Goal: Task Accomplishment & Management: Manage account settings

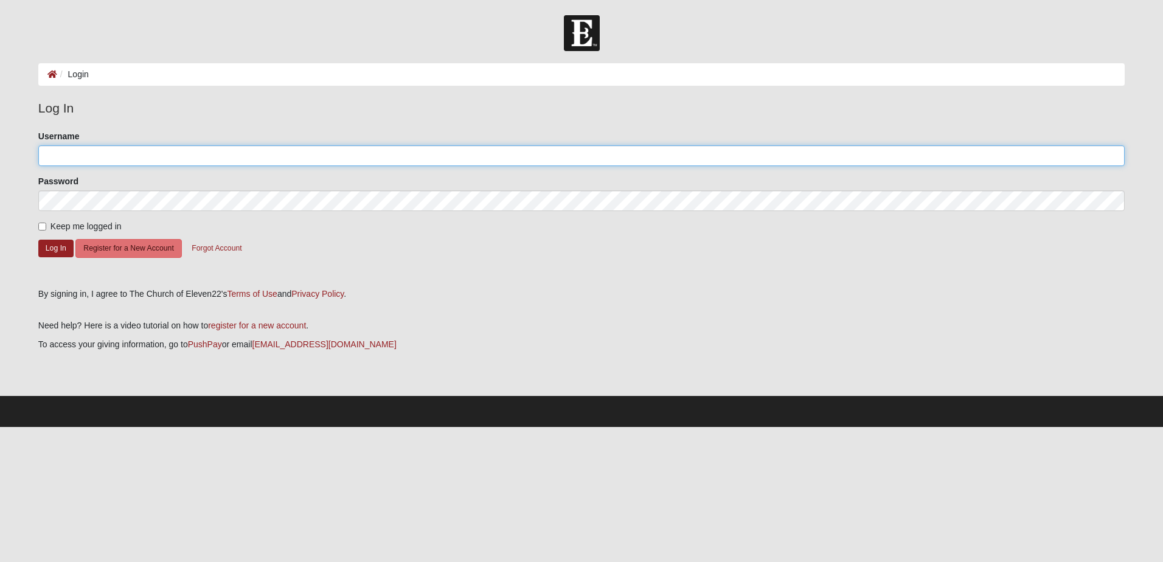
type input "WBenvin"
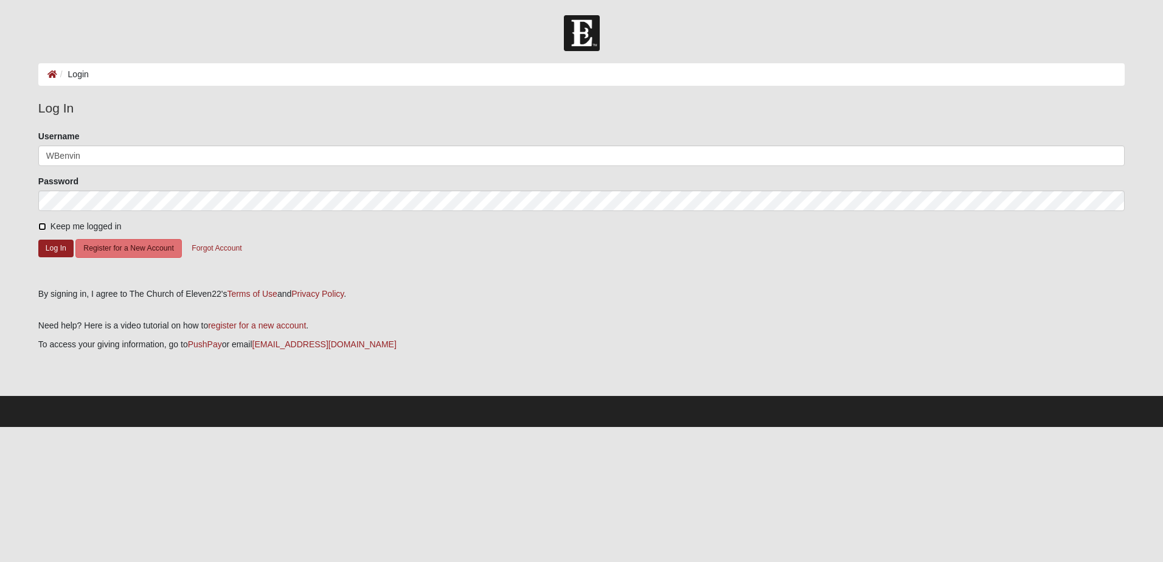
click at [43, 226] on input "Keep me logged in" at bounding box center [42, 227] width 8 height 8
checkbox input "true"
click at [51, 246] on button "Log In" at bounding box center [55, 249] width 35 height 18
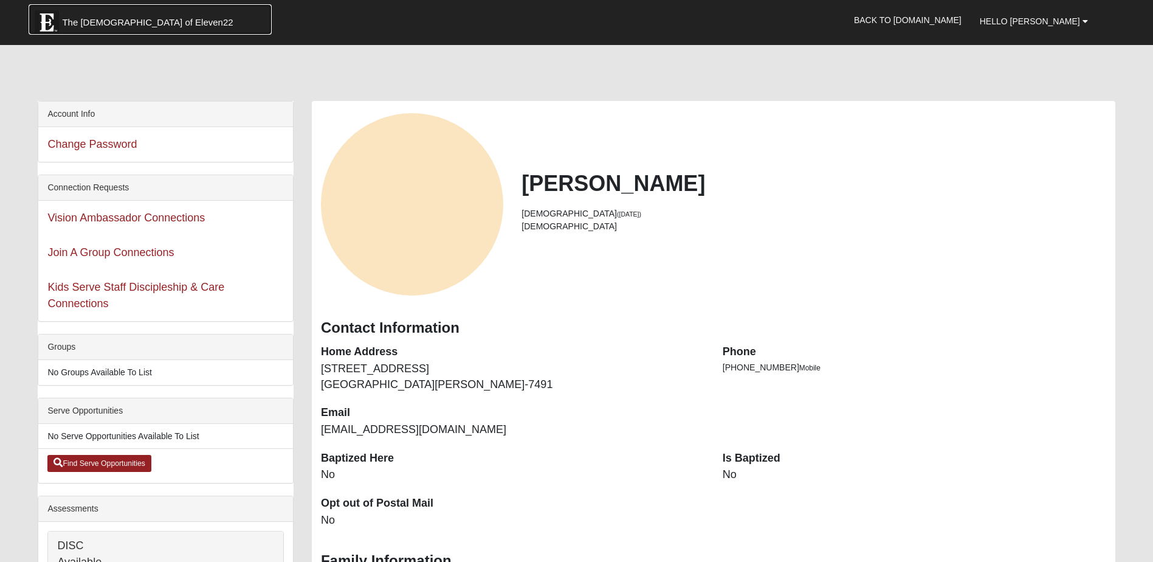
click at [103, 22] on span "The Church of Eleven22" at bounding box center [147, 22] width 171 height 12
